Goal: Find specific page/section: Find specific page/section

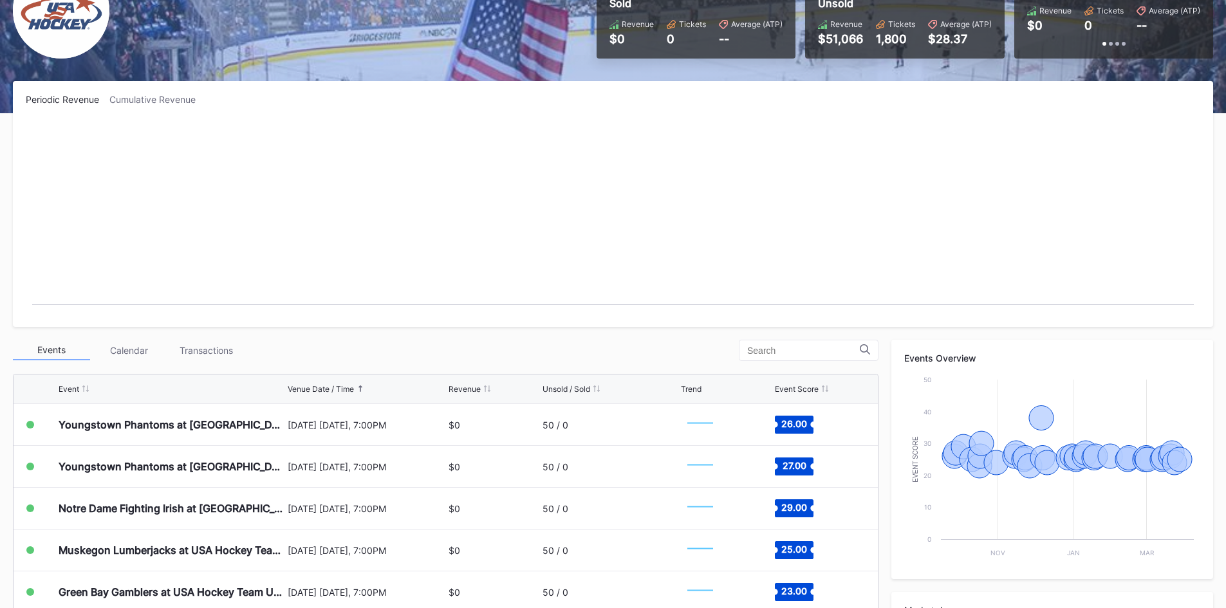
scroll to position [193, 0]
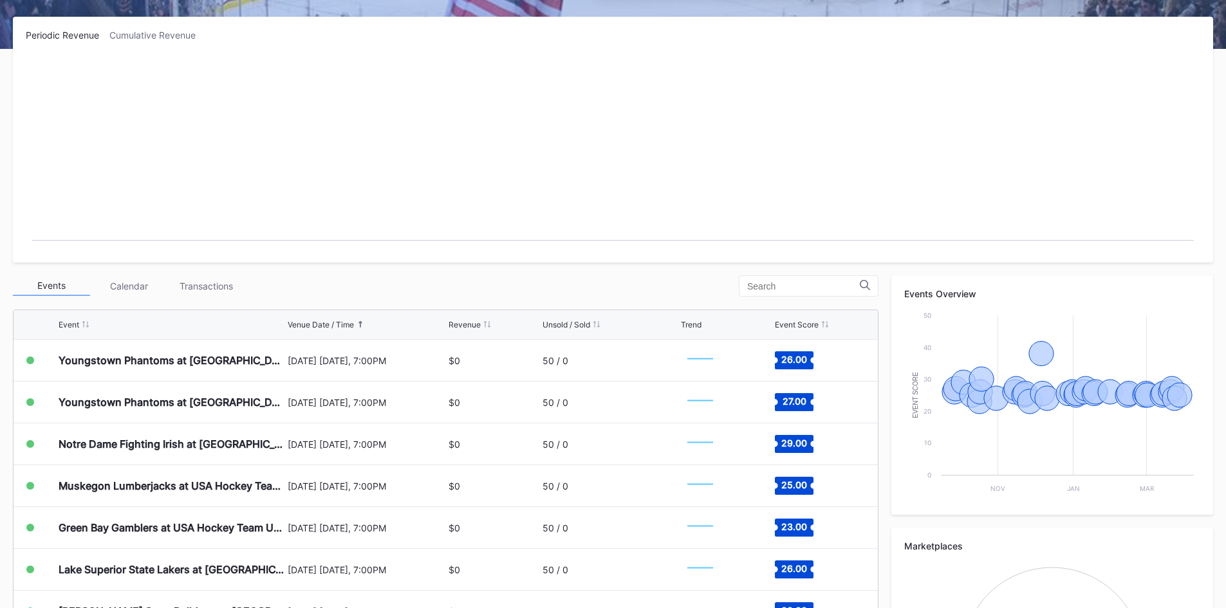
click at [819, 322] on div "Event Score" at bounding box center [820, 325] width 90 height 10
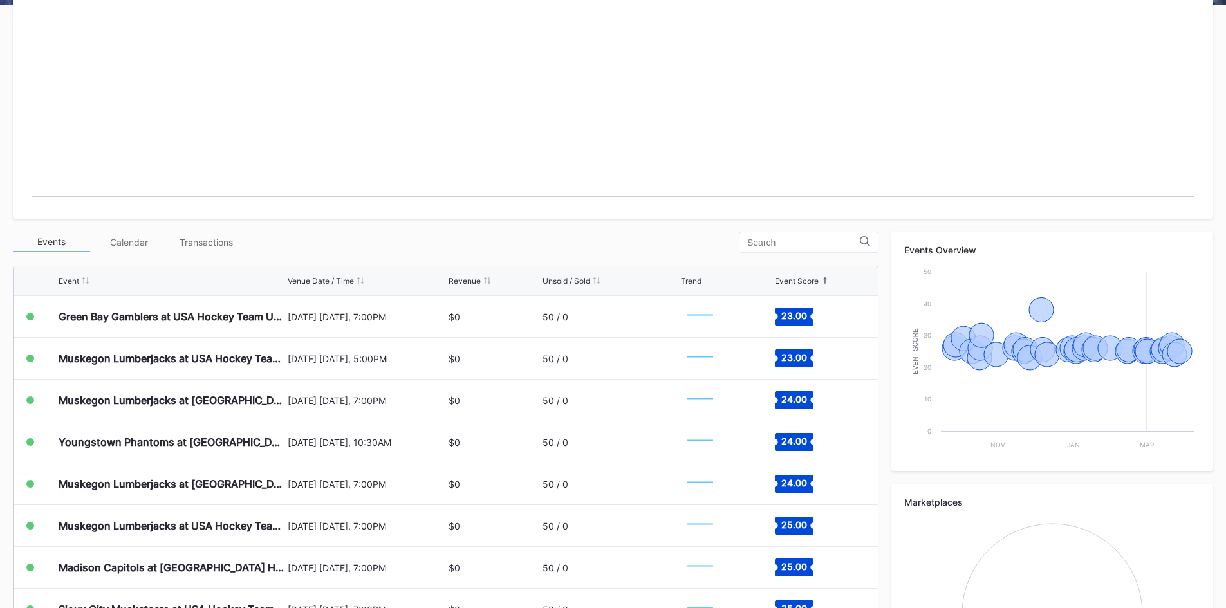
scroll to position [257, 0]
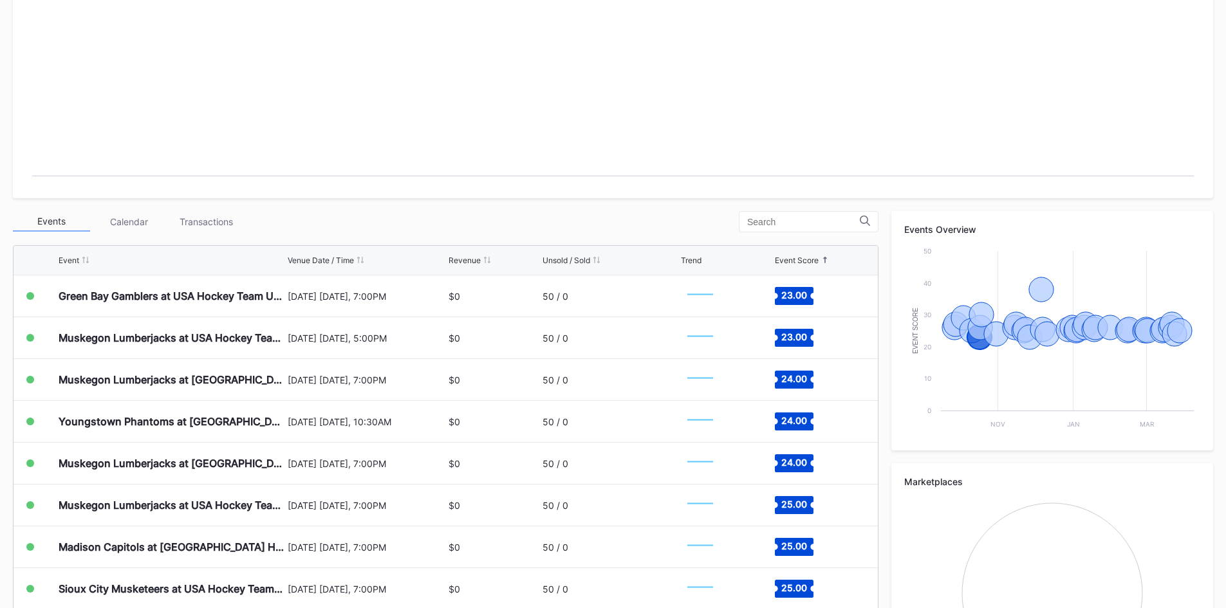
click at [816, 258] on div "Event Score" at bounding box center [797, 260] width 44 height 10
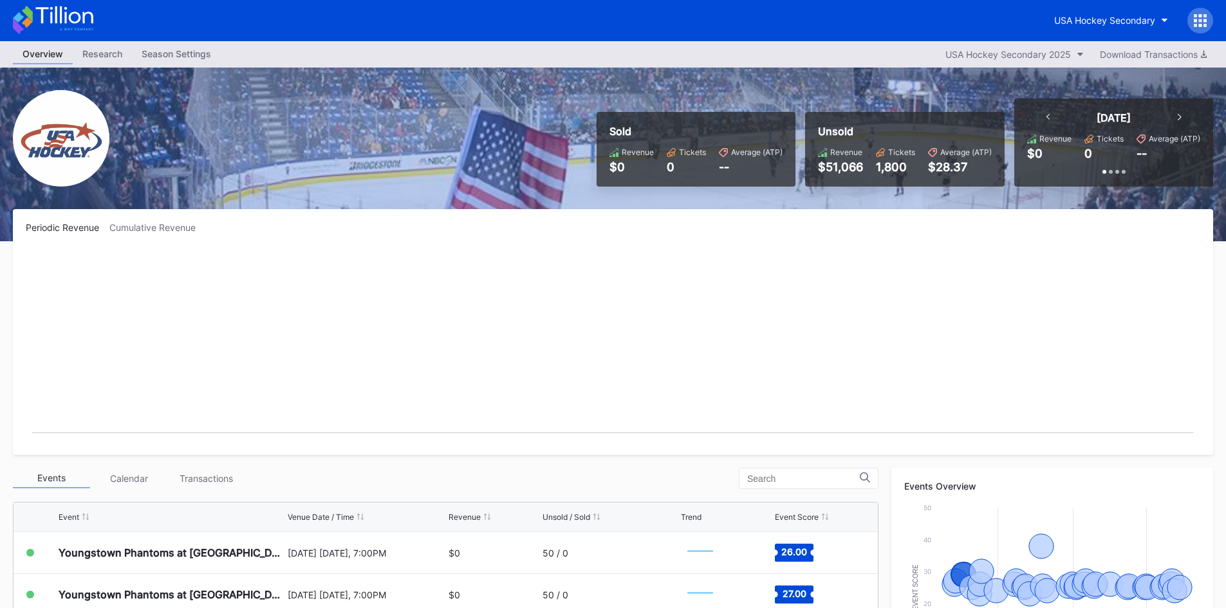
scroll to position [0, 0]
